Goal: Transaction & Acquisition: Subscribe to service/newsletter

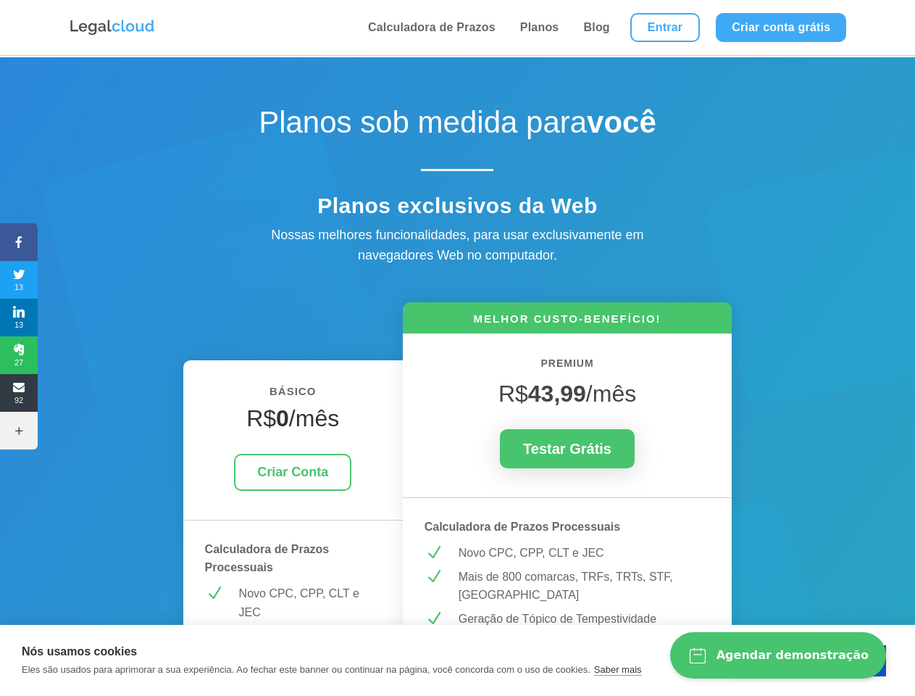
click at [19, 242] on icon at bounding box center [19, 242] width 38 height 12
click at [19, 280] on span "13" at bounding box center [19, 279] width 38 height 23
click at [19, 317] on span "13" at bounding box center [19, 317] width 38 height 23
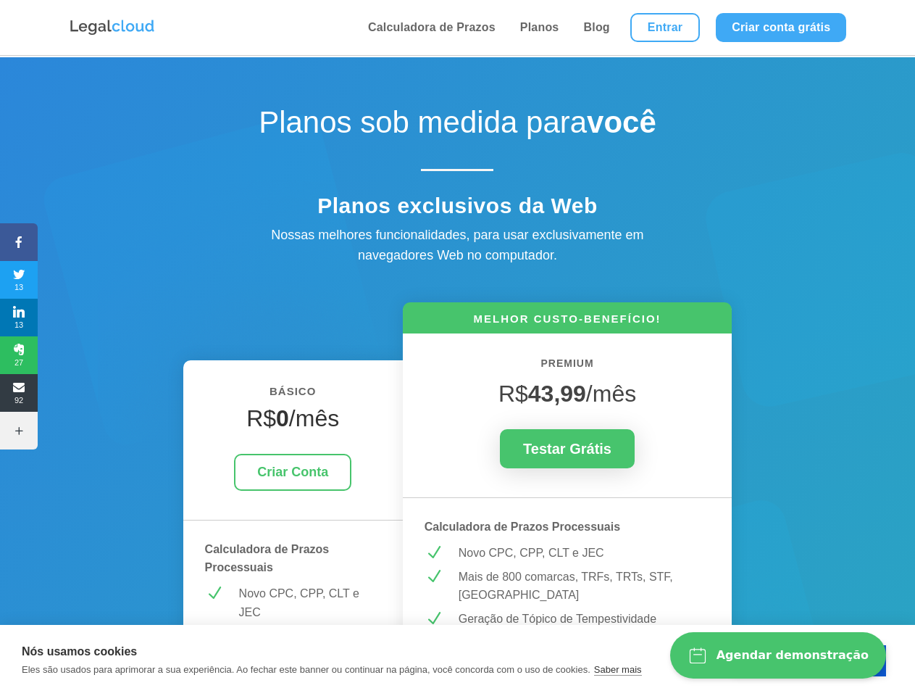
click at [19, 355] on span "27" at bounding box center [19, 354] width 38 height 23
click at [19, 393] on span "92" at bounding box center [19, 392] width 38 height 23
click at [19, 430] on icon at bounding box center [19, 431] width 38 height 12
